Goal: Information Seeking & Learning: Understand process/instructions

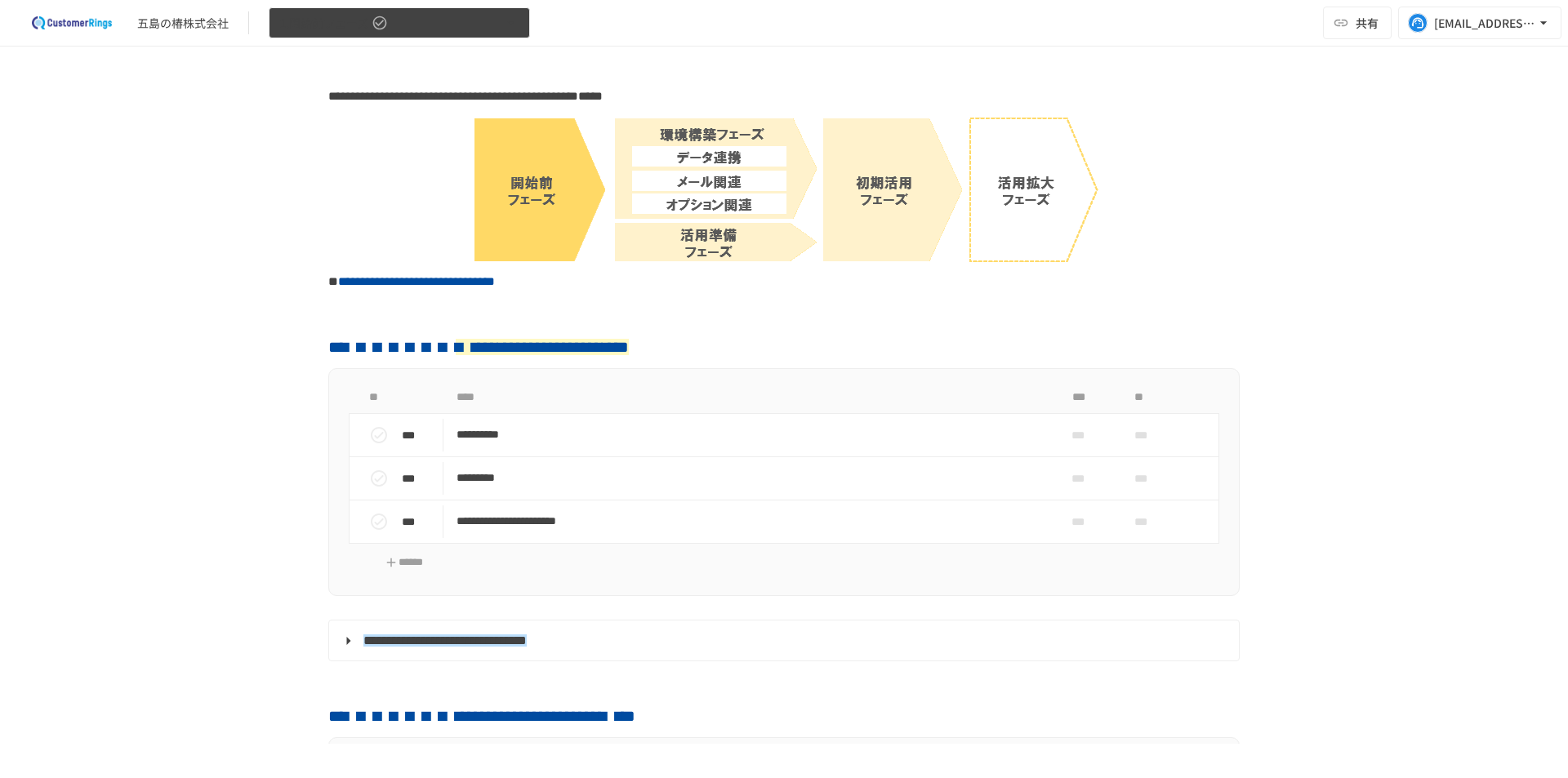
click at [505, 26] on icon "button" at bounding box center [511, 22] width 16 height 16
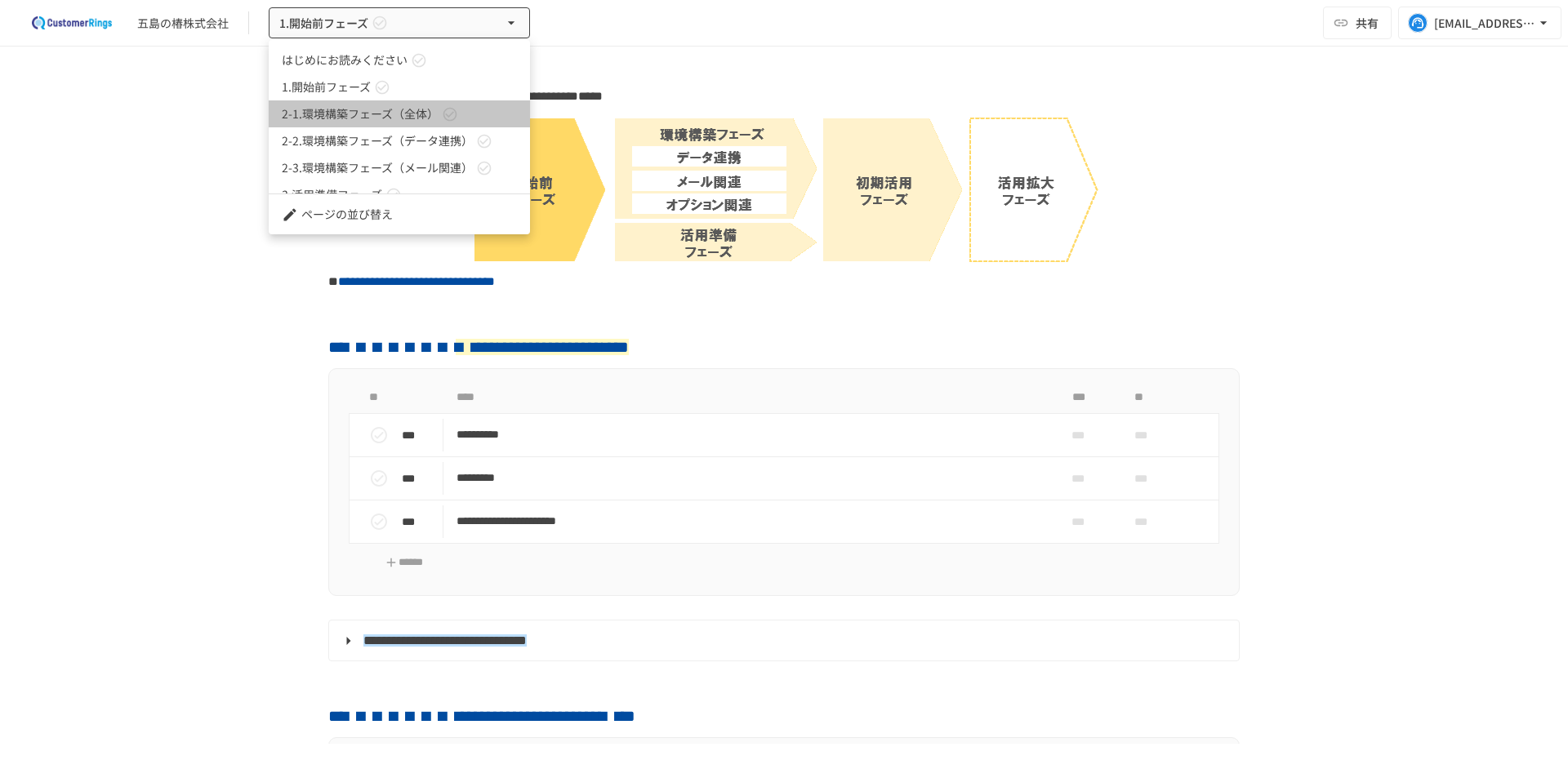
click at [317, 107] on span "2-1.環境構築フェーズ（全体）" at bounding box center [360, 114] width 157 height 17
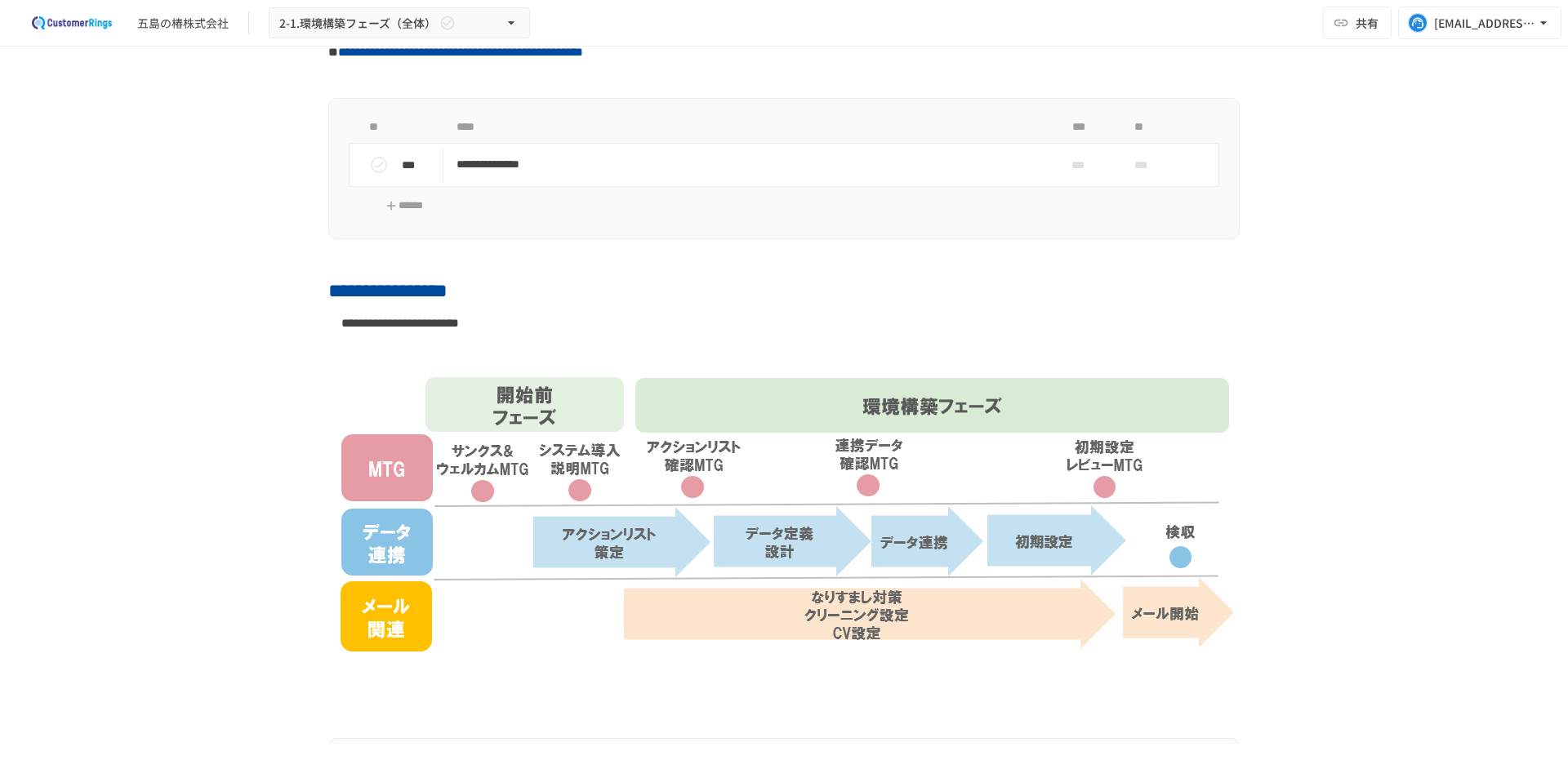
scroll to position [163, 0]
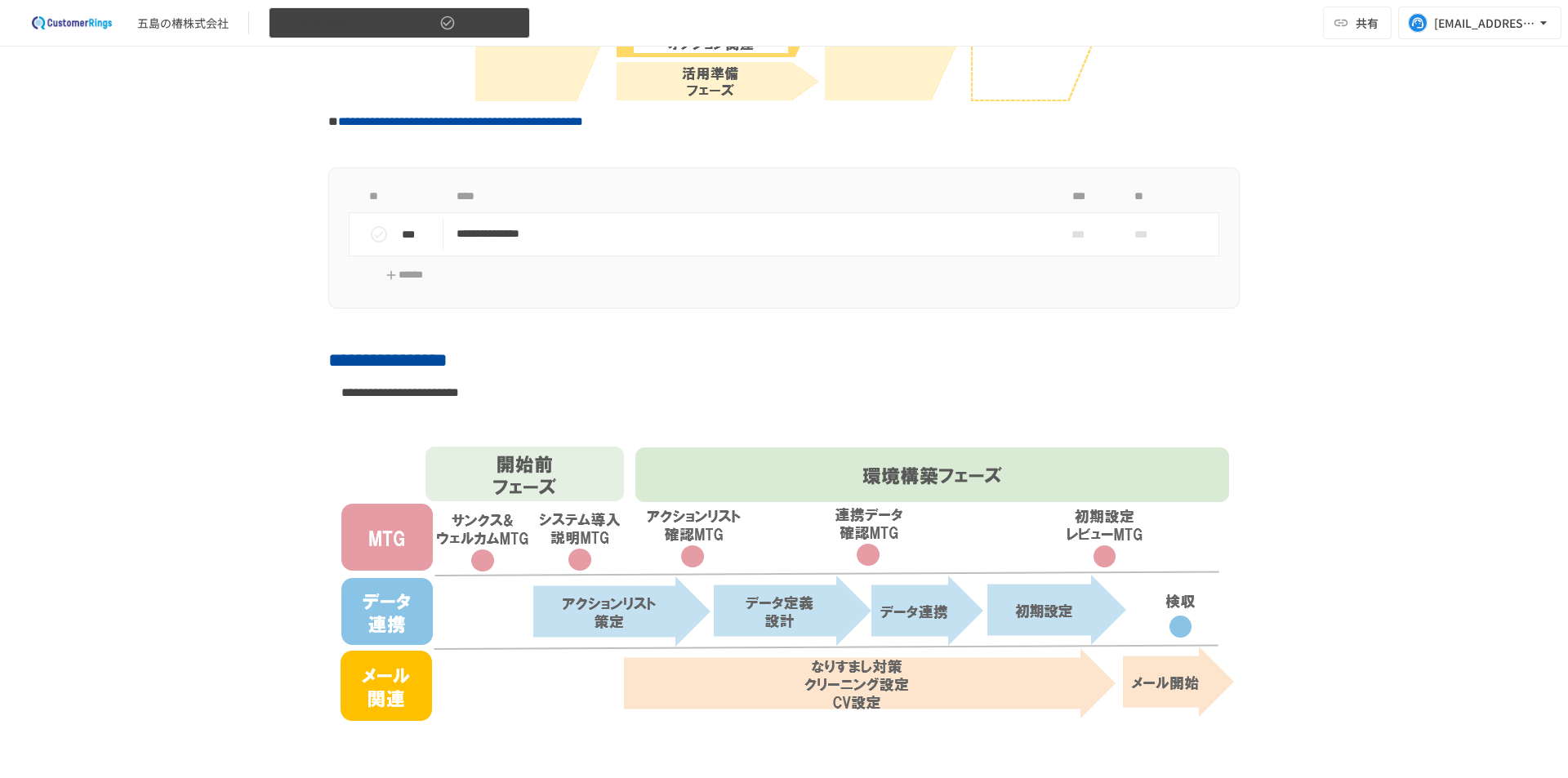
click at [502, 18] on button "2-1.環境構築フェーズ（全体）" at bounding box center [399, 23] width 262 height 32
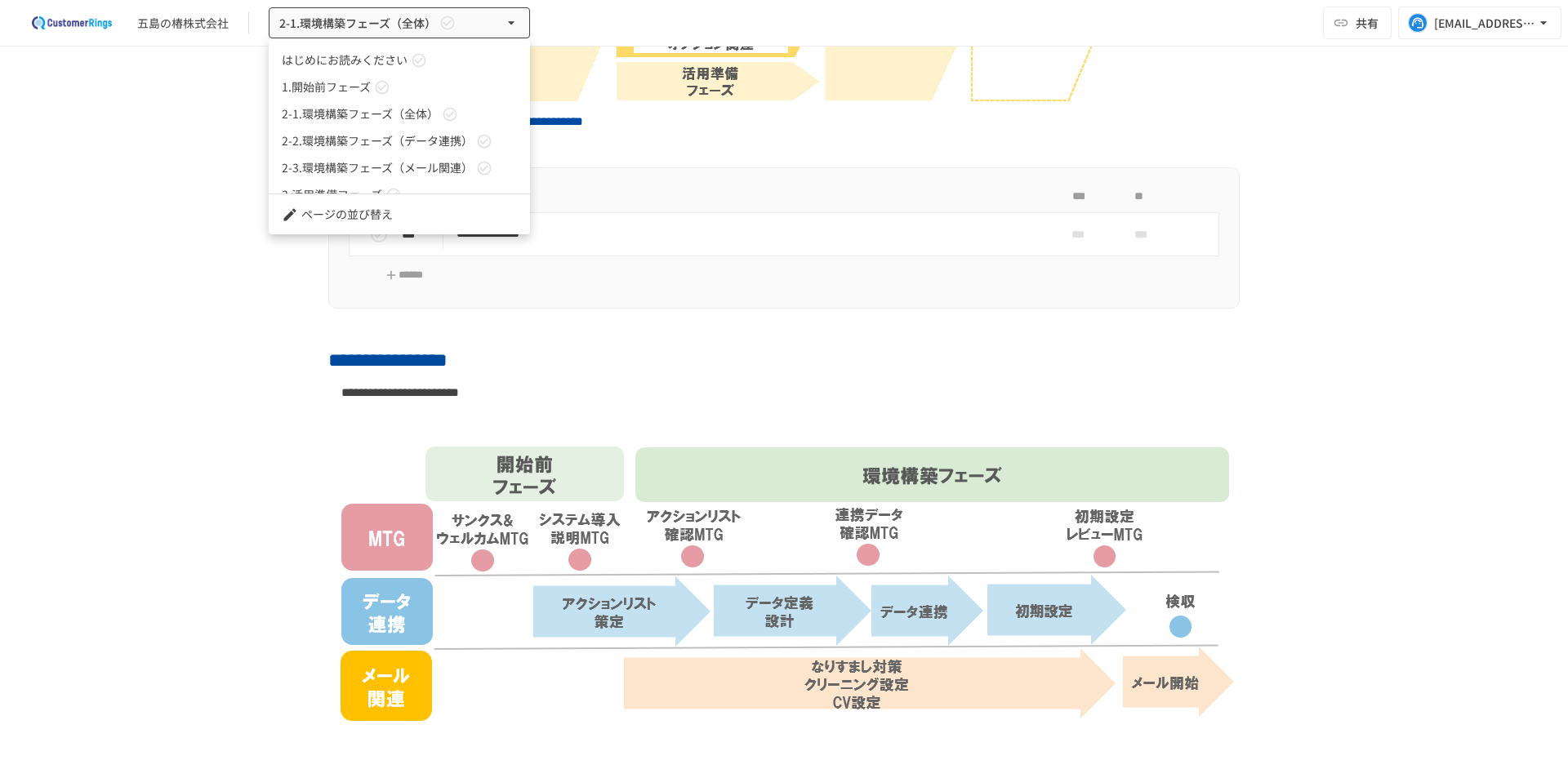
click at [404, 139] on span "2-2.環境構築フェーズ（データ連携）" at bounding box center [377, 141] width 191 height 17
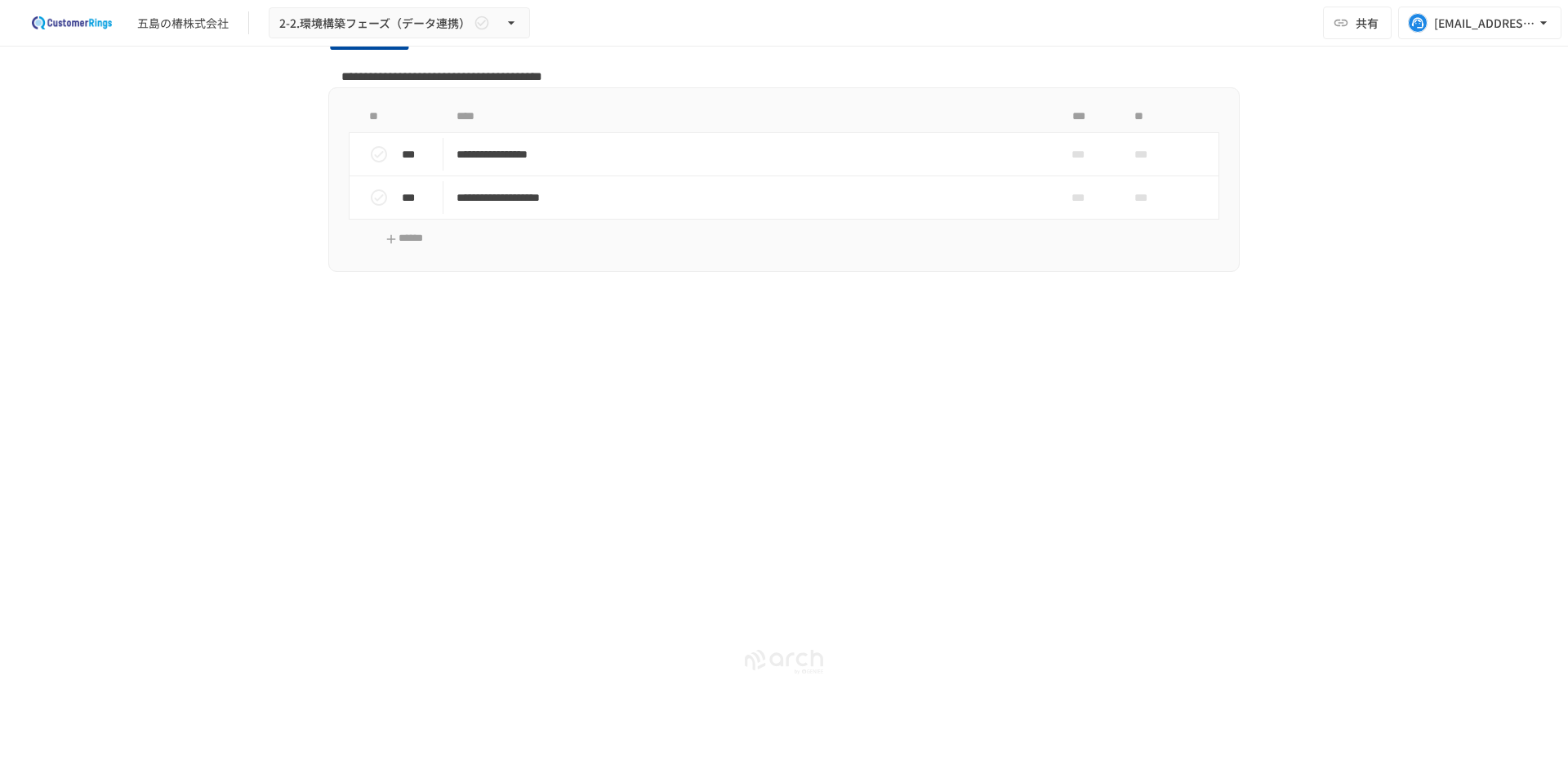
scroll to position [2179, 0]
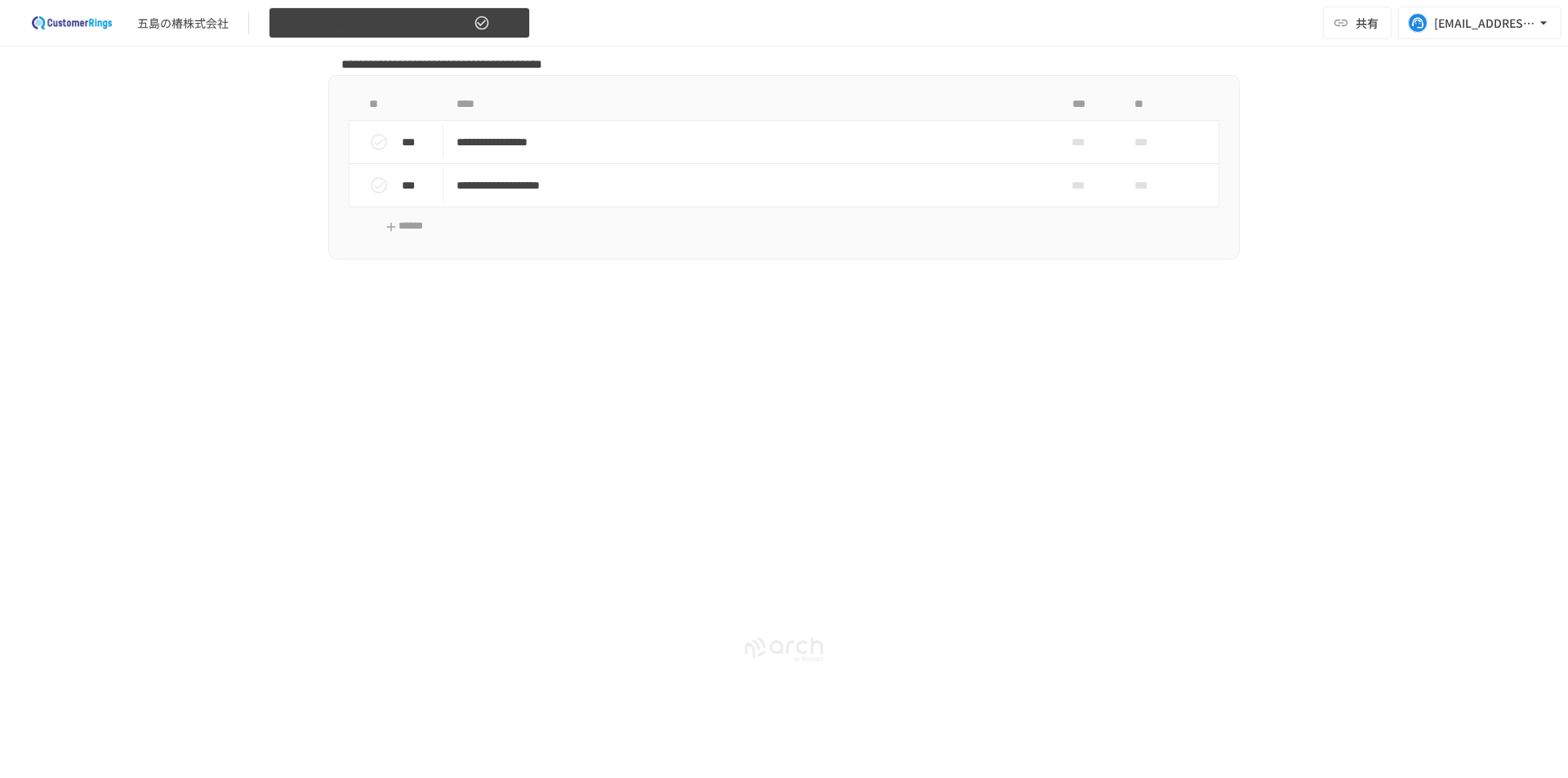
click at [372, 23] on span "2-2.環境構築フェーズ（データ連携）" at bounding box center [375, 23] width 191 height 21
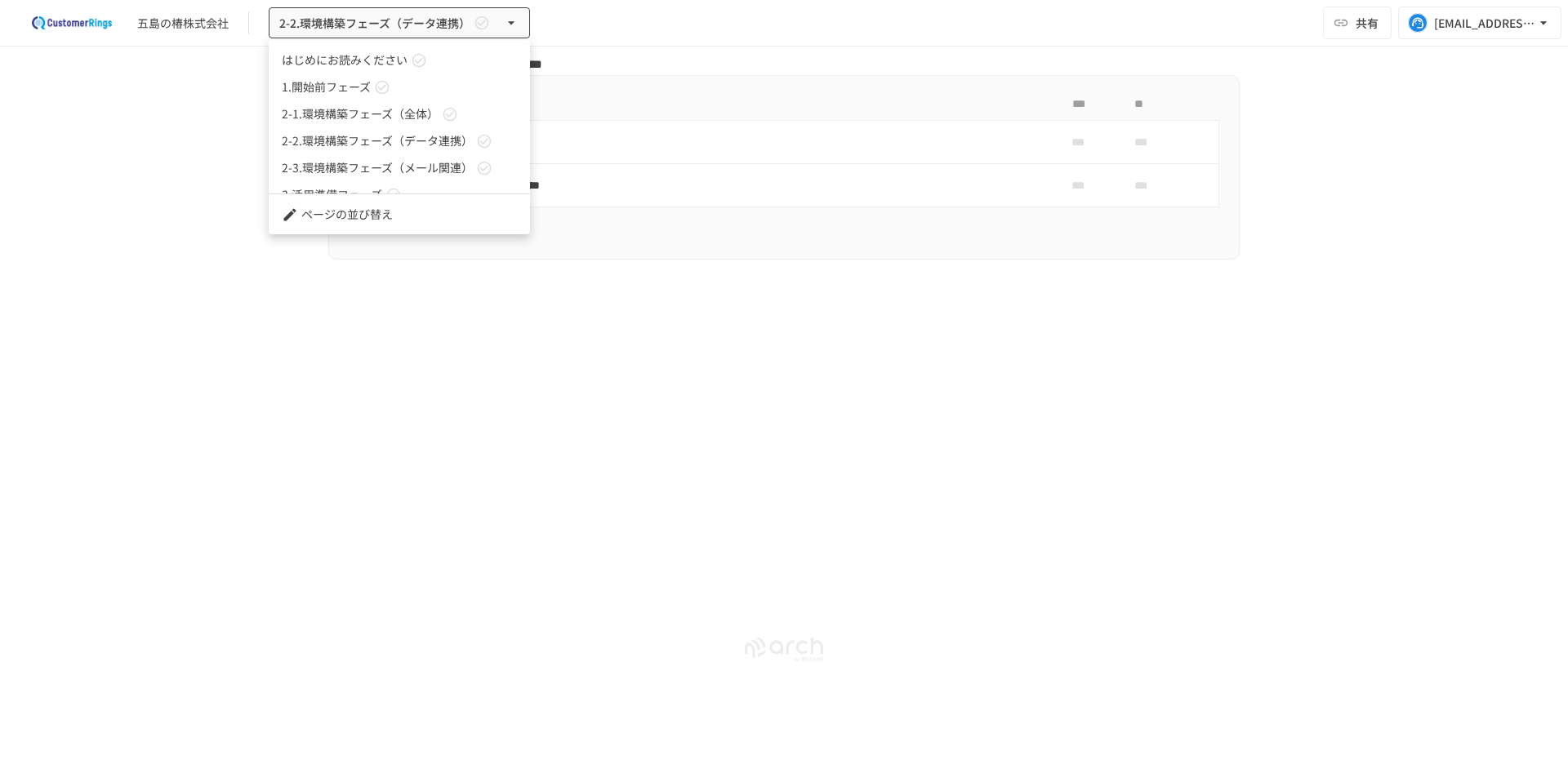
click at [364, 172] on span "2-3.環境構築フェーズ（メール関連）" at bounding box center [377, 168] width 191 height 17
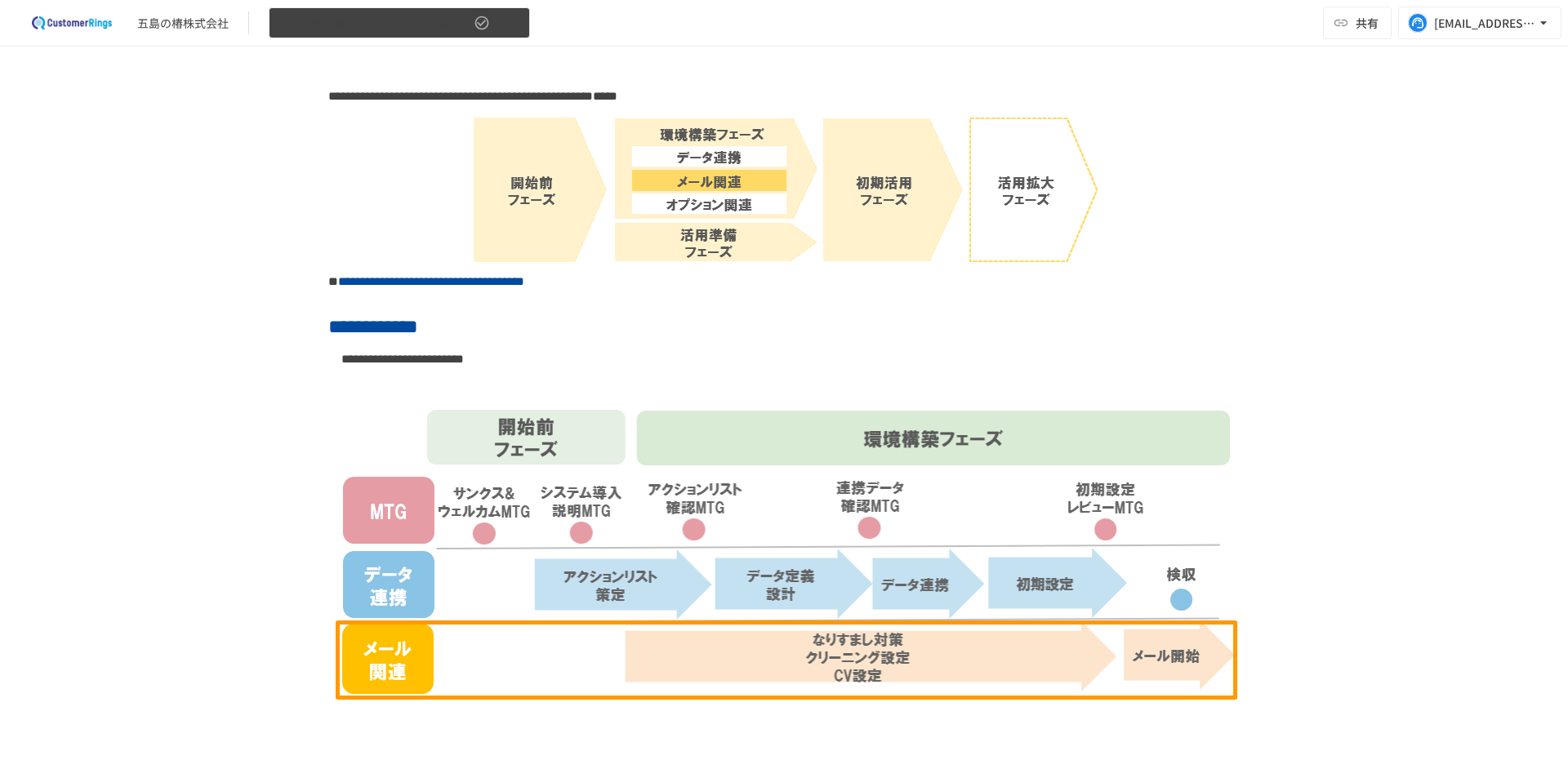
click at [508, 30] on icon "button" at bounding box center [511, 22] width 16 height 16
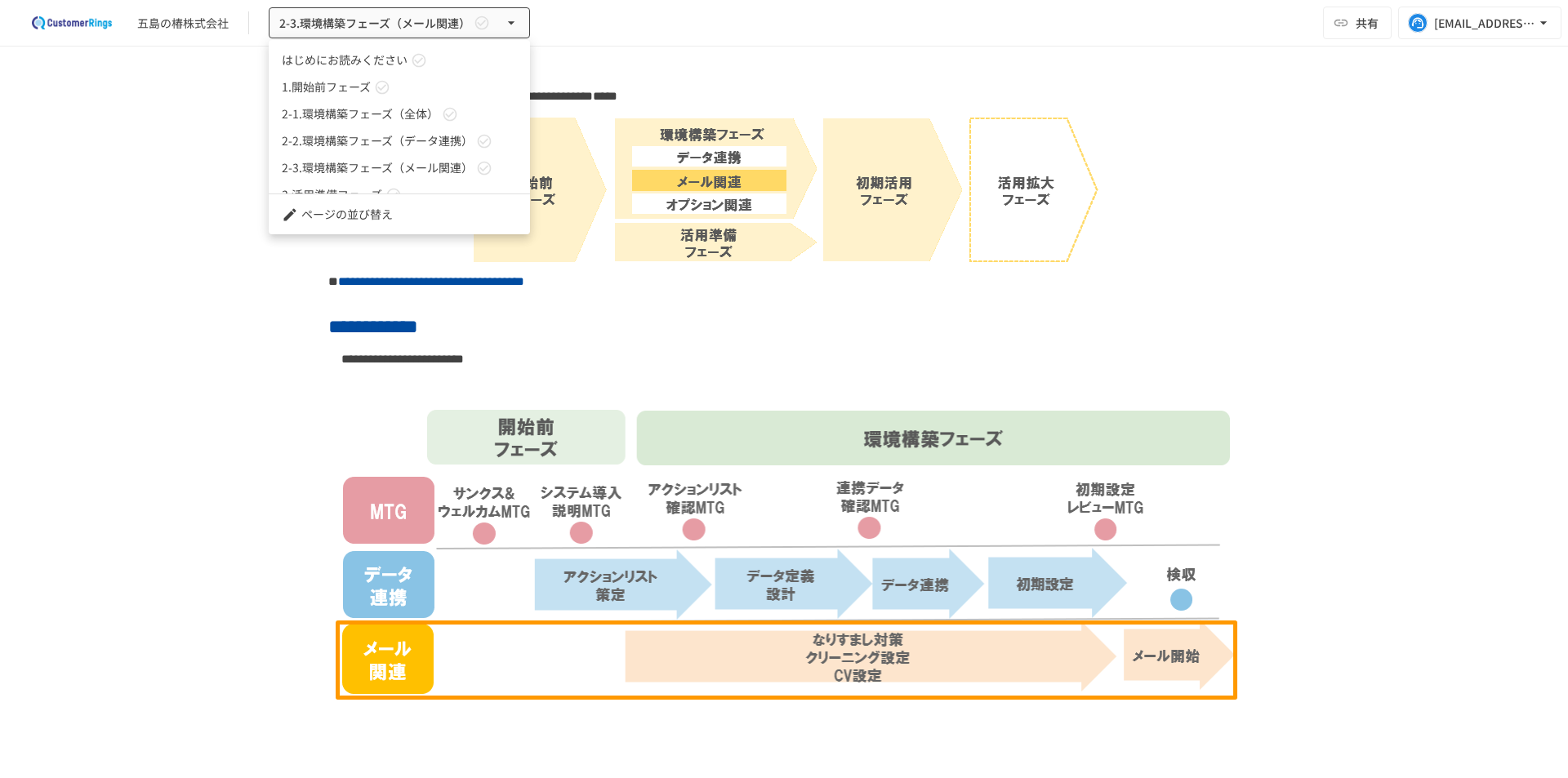
scroll to position [45, 0]
click at [152, 239] on div at bounding box center [784, 389] width 1568 height 778
